Goal: Information Seeking & Learning: Learn about a topic

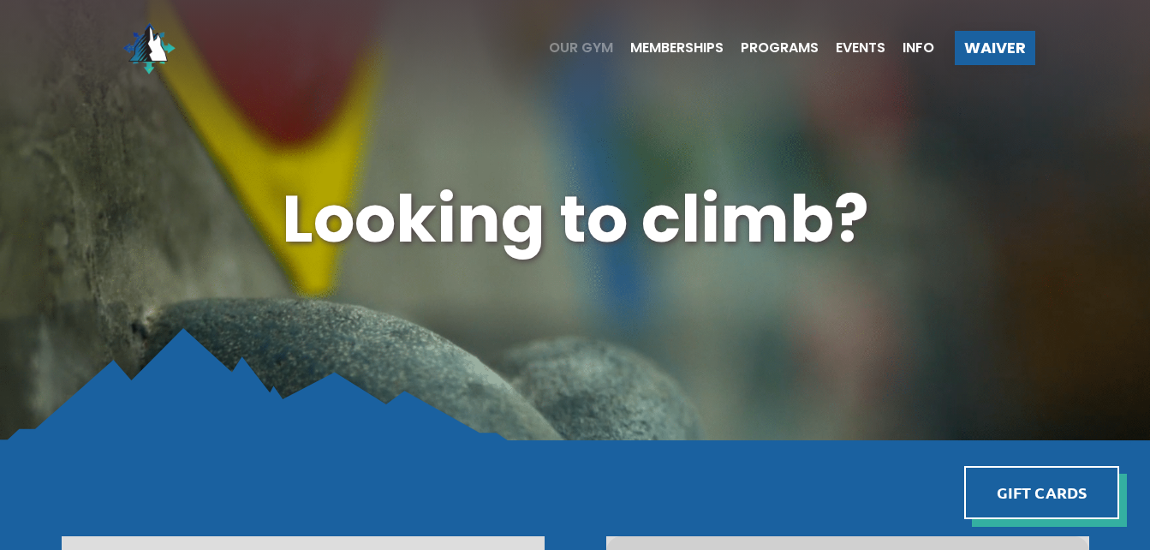
click at [556, 53] on span "Our Gym" at bounding box center [581, 48] width 64 height 14
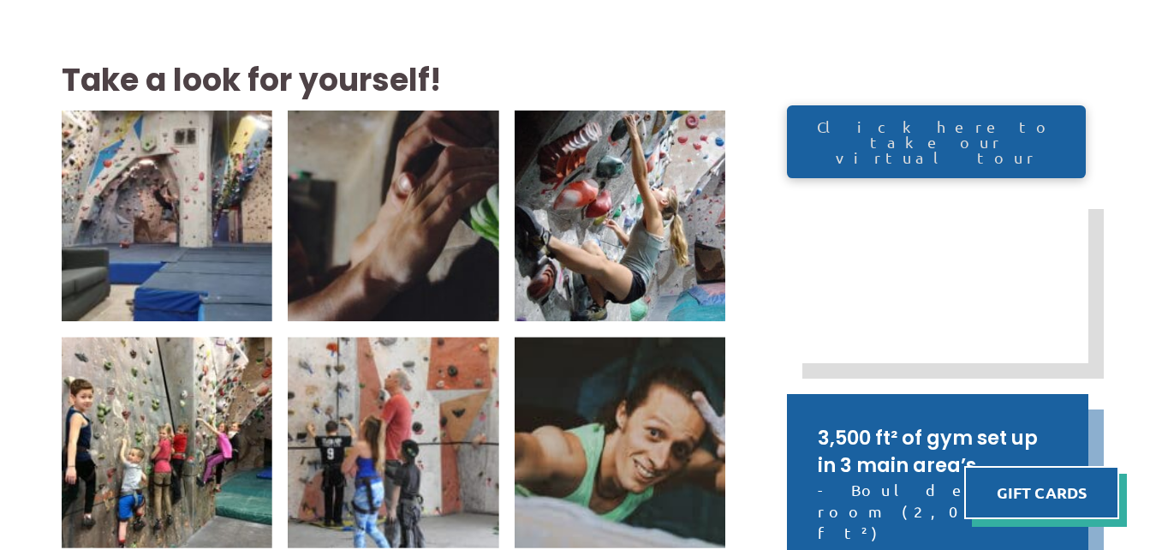
scroll to position [346, 0]
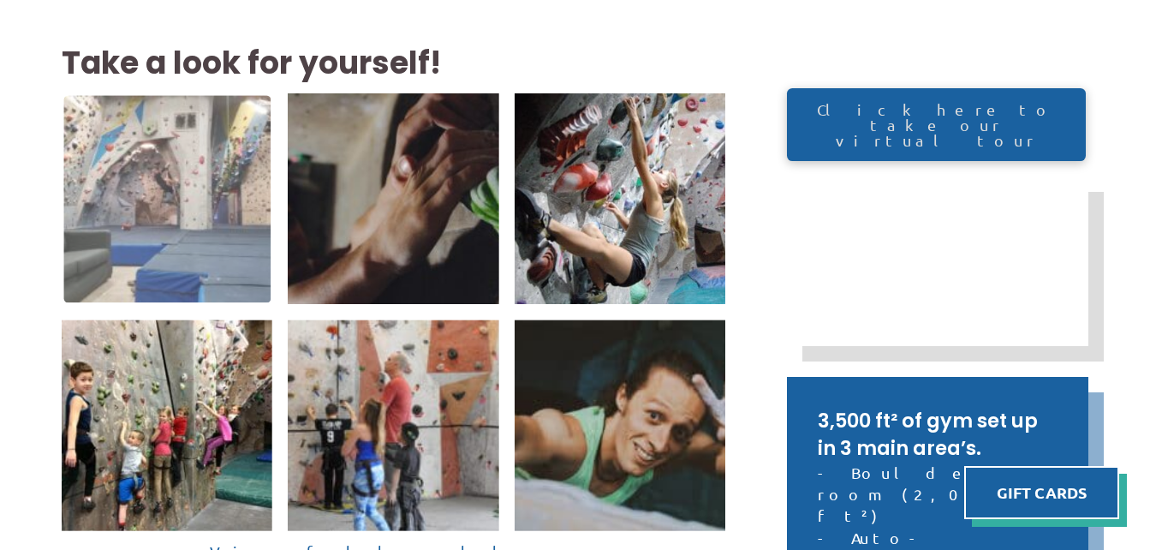
click at [94, 260] on img at bounding box center [166, 198] width 207 height 207
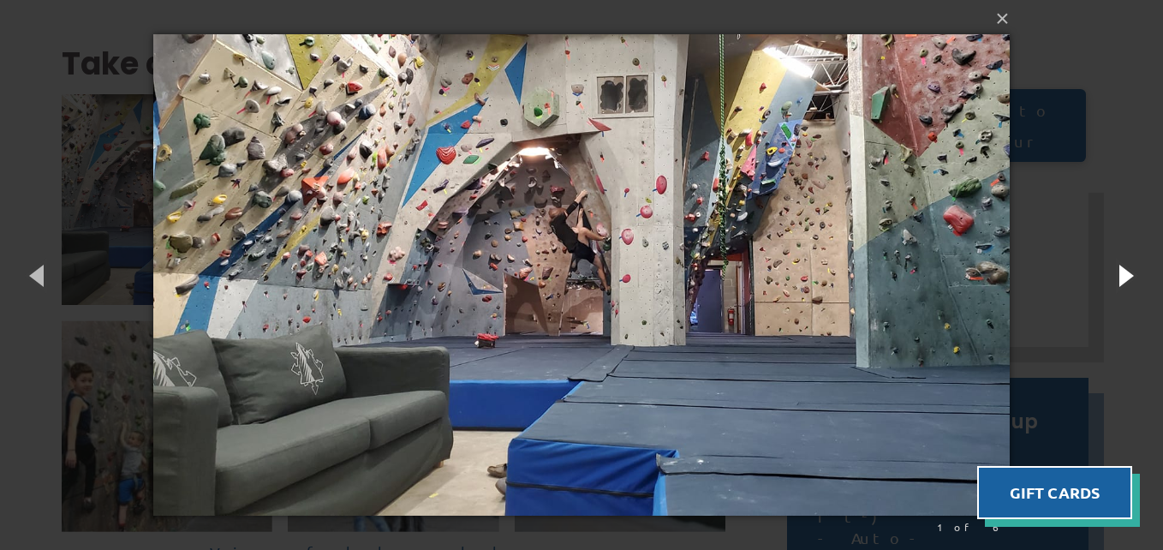
click at [1121, 286] on button "button" at bounding box center [1124, 275] width 77 height 94
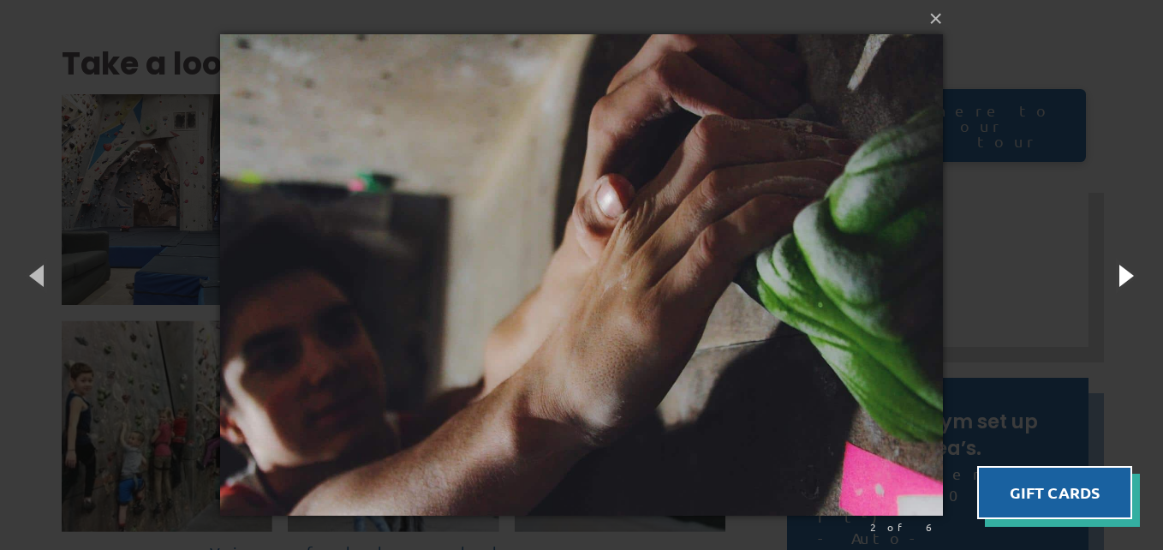
click at [1120, 287] on button "button" at bounding box center [1124, 275] width 77 height 94
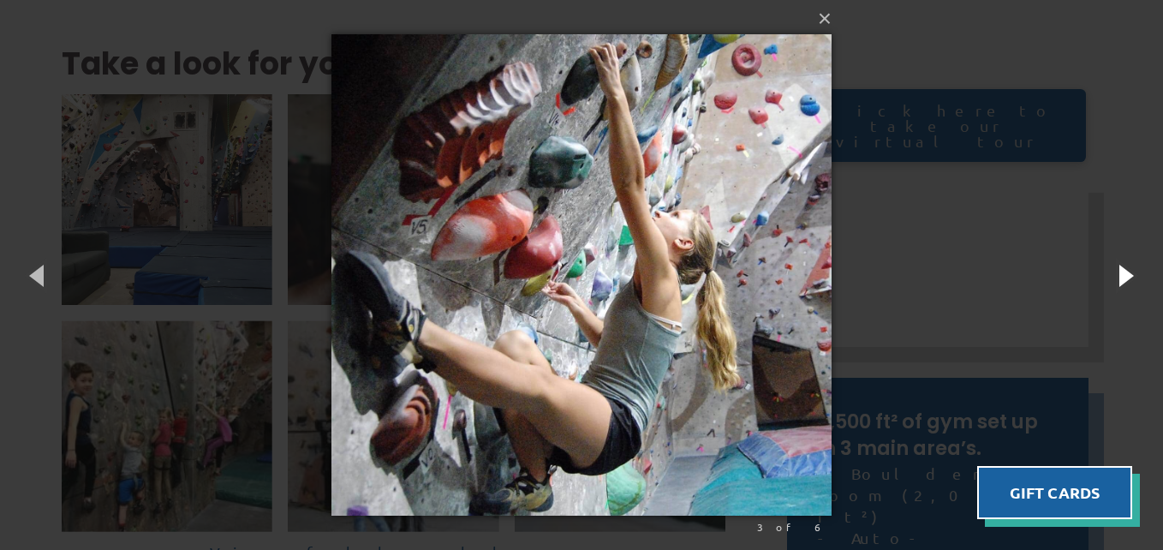
click at [1112, 285] on button "button" at bounding box center [1124, 275] width 77 height 94
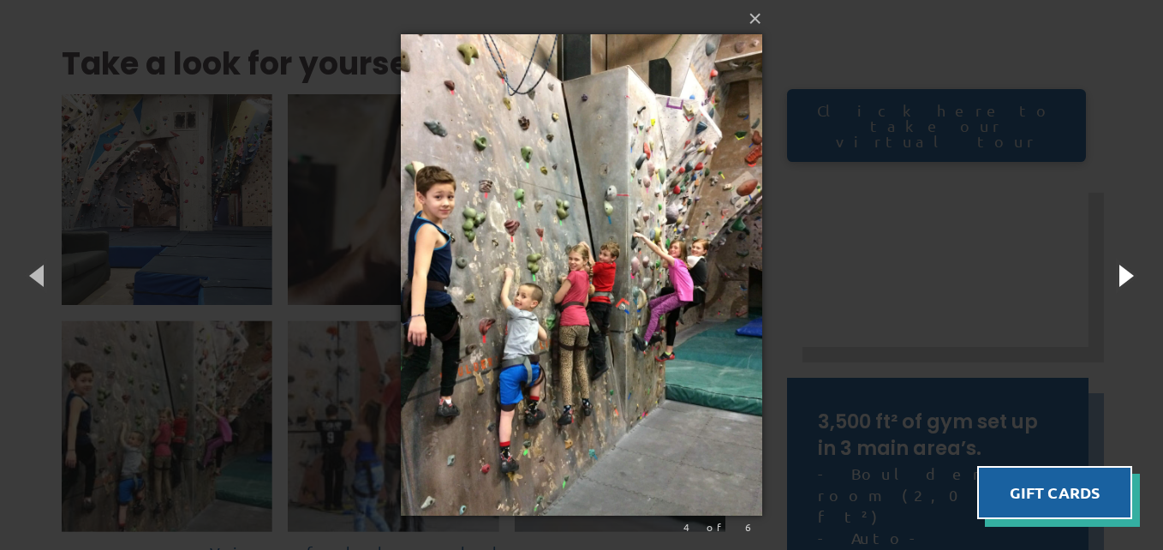
click at [1119, 281] on button "button" at bounding box center [1124, 275] width 77 height 94
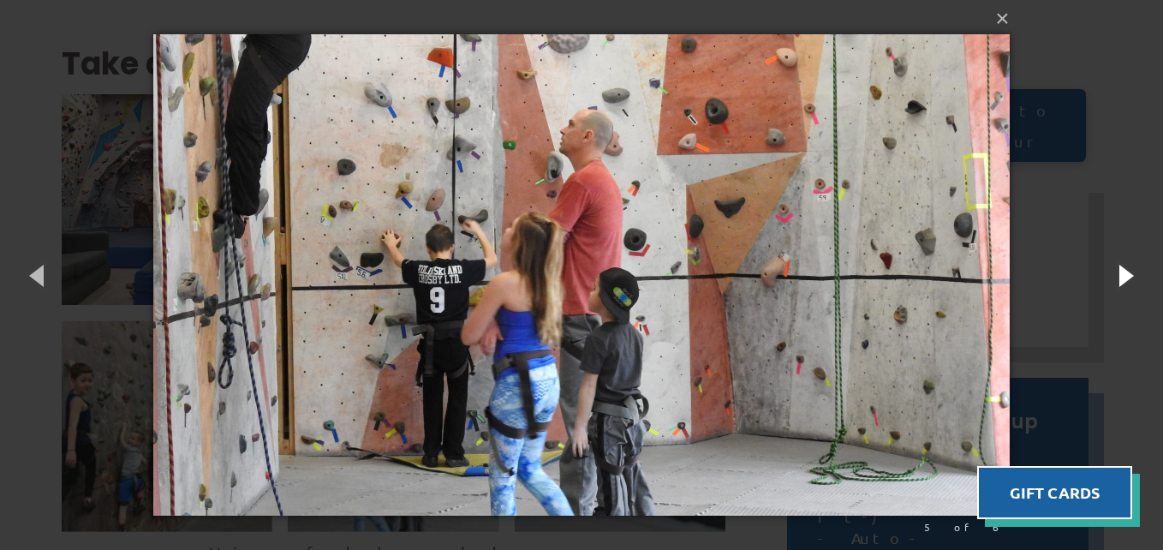
click at [1125, 291] on button "button" at bounding box center [1124, 275] width 77 height 94
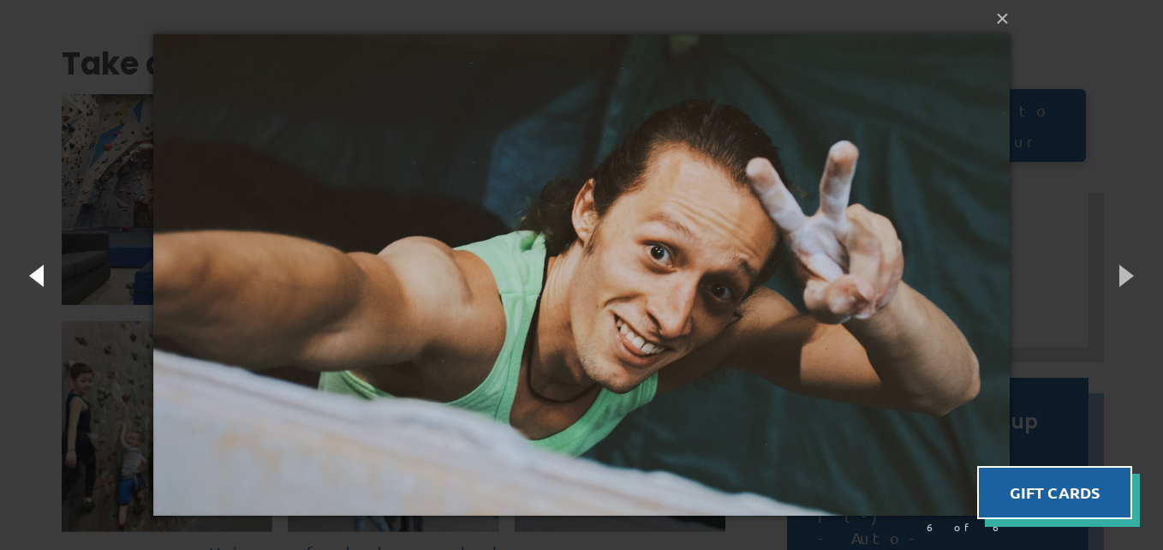
click at [60, 298] on button "button" at bounding box center [38, 275] width 77 height 94
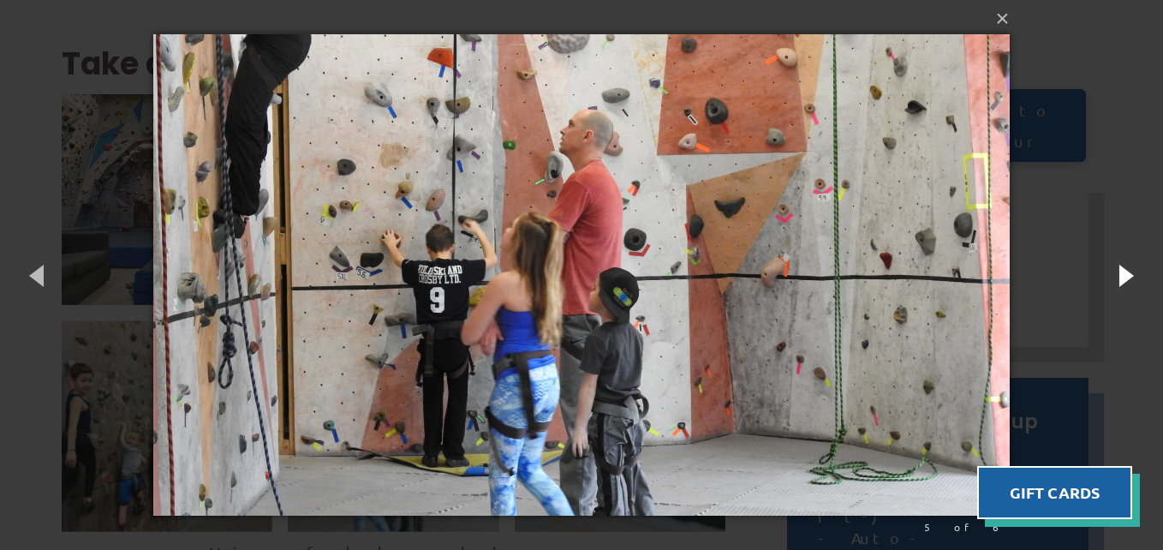
click at [1123, 281] on button "button" at bounding box center [1124, 275] width 77 height 94
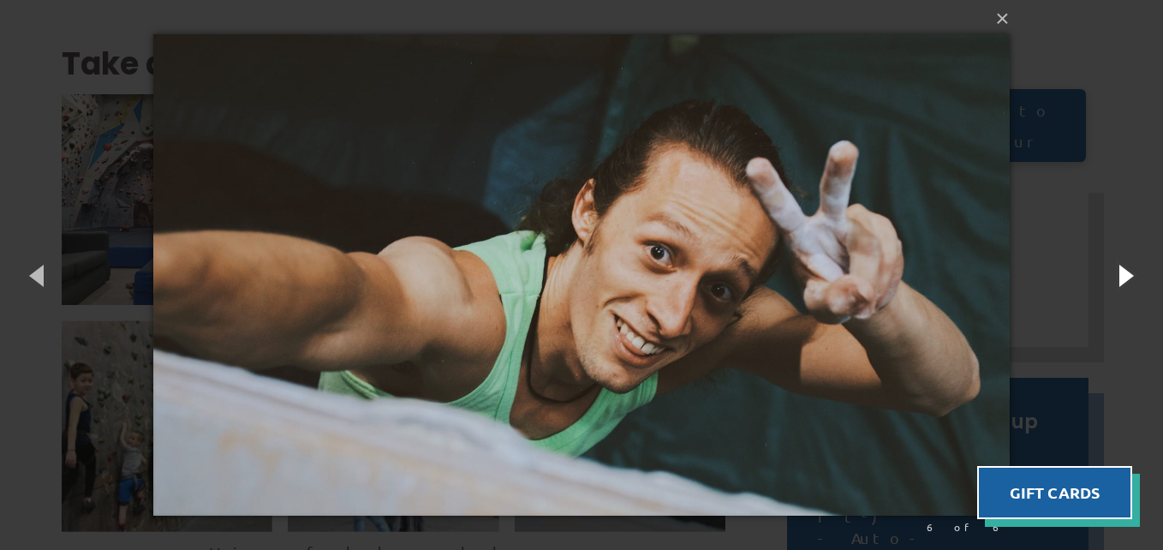
click at [1130, 280] on button "button" at bounding box center [1124, 275] width 77 height 94
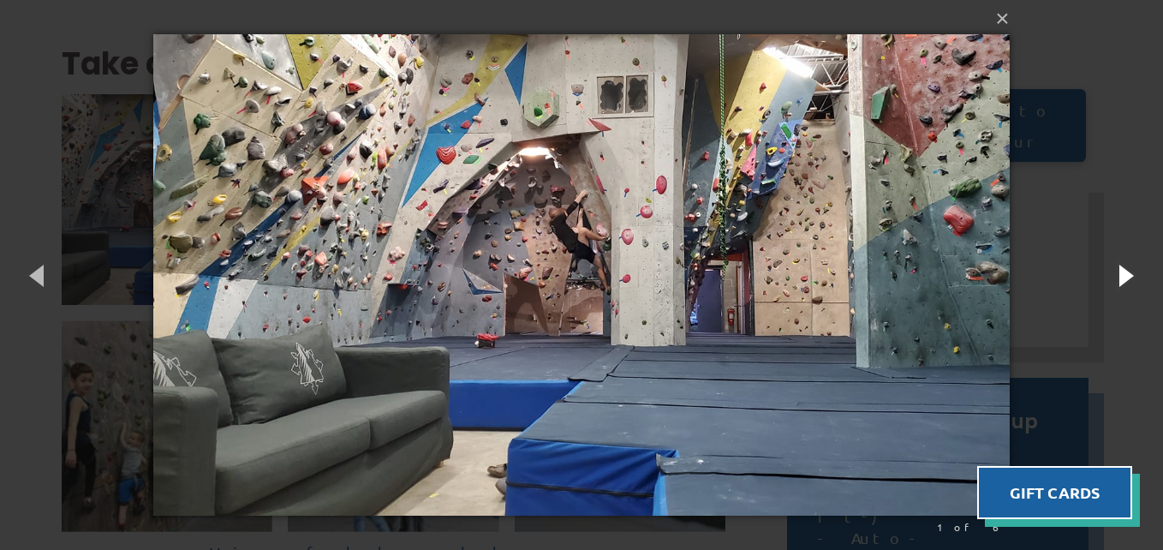
click at [1138, 285] on button "button" at bounding box center [1124, 275] width 77 height 94
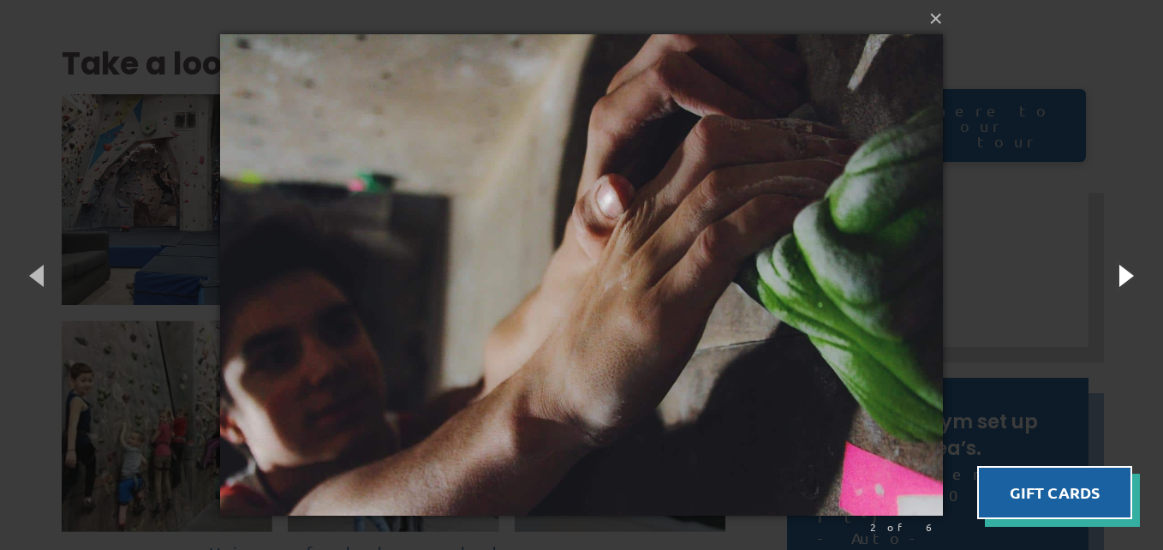
click at [1102, 230] on button "button" at bounding box center [1124, 275] width 77 height 94
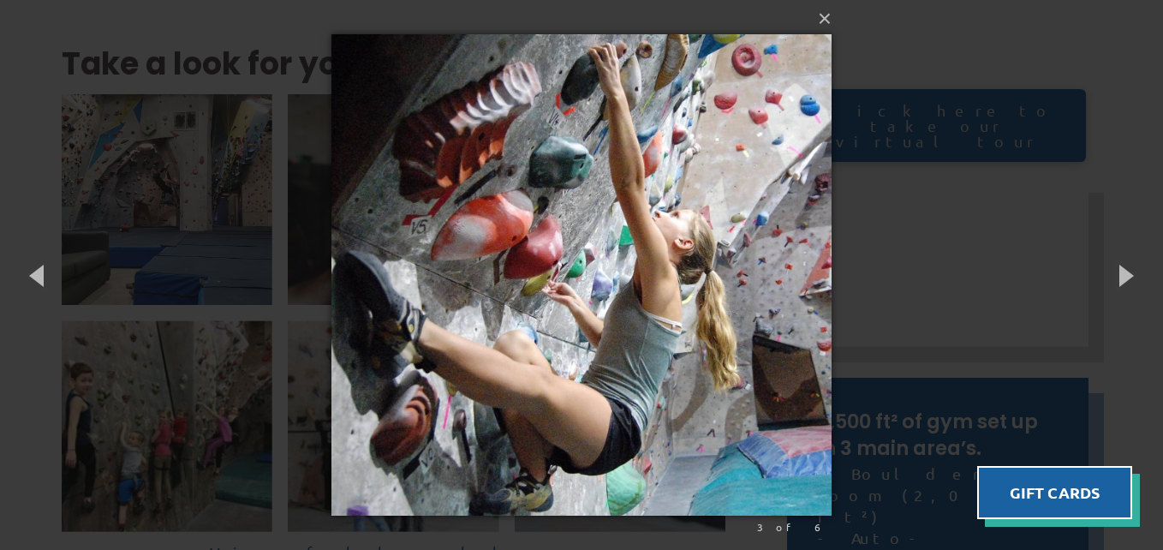
click at [1045, 207] on div "× 3 of 6 Loading..." at bounding box center [581, 275] width 1163 height 550
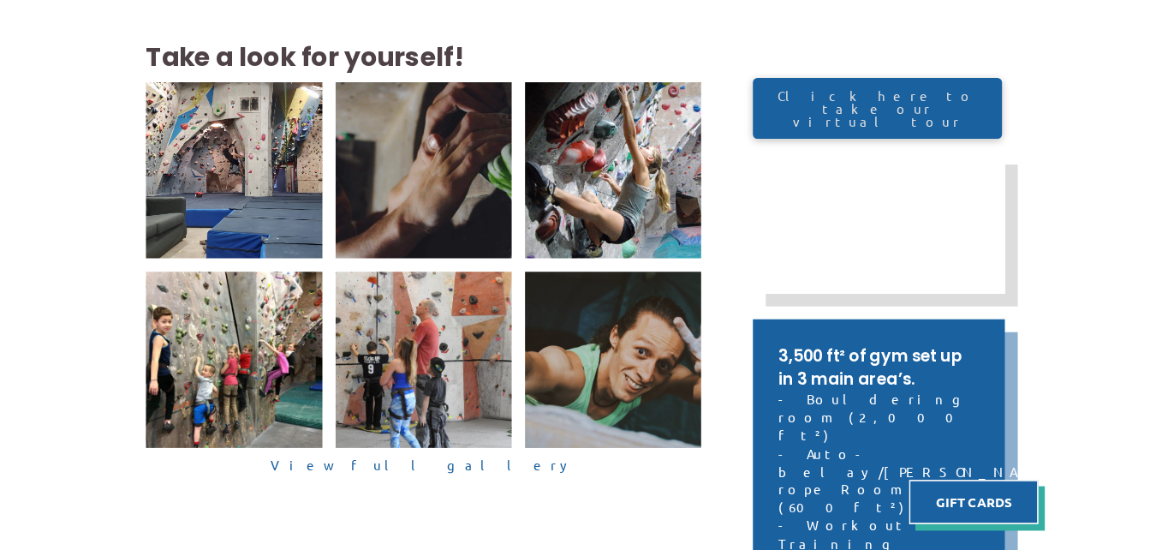
scroll to position [345, 0]
